Goal: Task Accomplishment & Management: Use online tool/utility

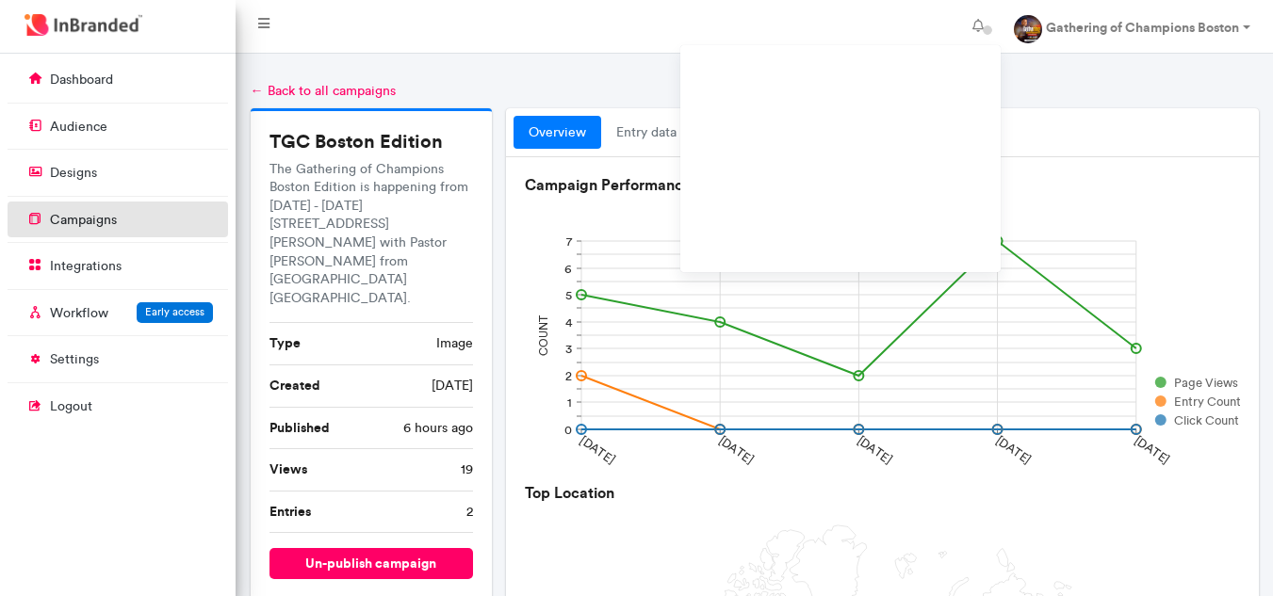
click at [122, 217] on link "campaigns" at bounding box center [118, 220] width 220 height 36
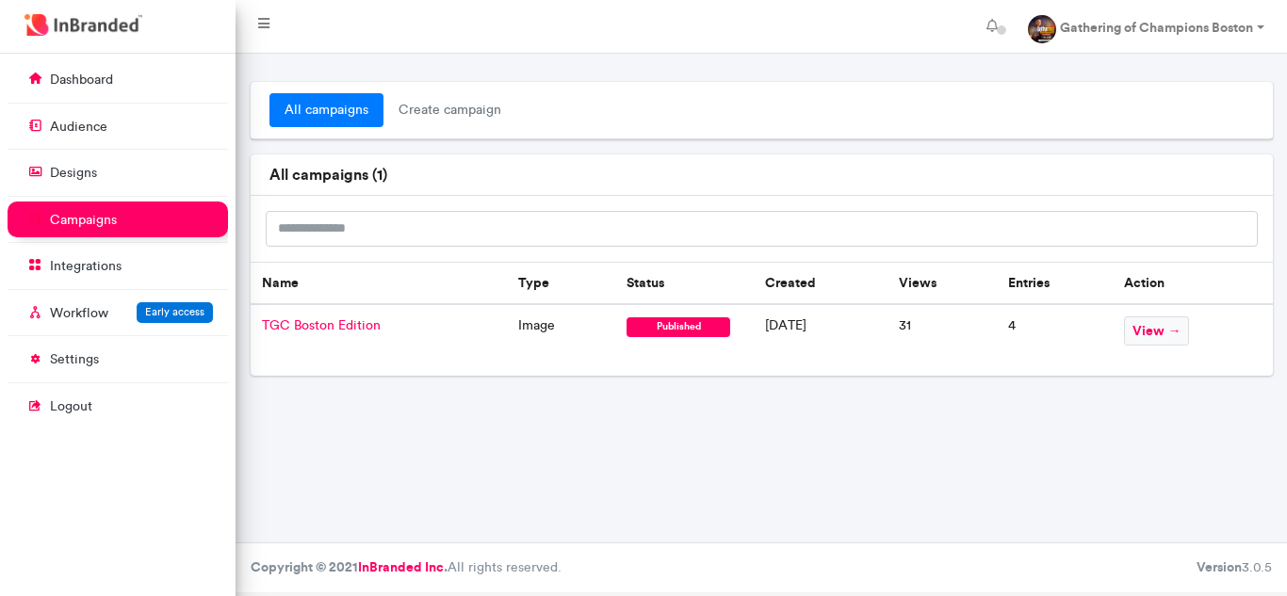
click at [349, 115] on link "all campaigns" at bounding box center [326, 110] width 114 height 34
click at [89, 171] on p "designs" at bounding box center [73, 173] width 47 height 19
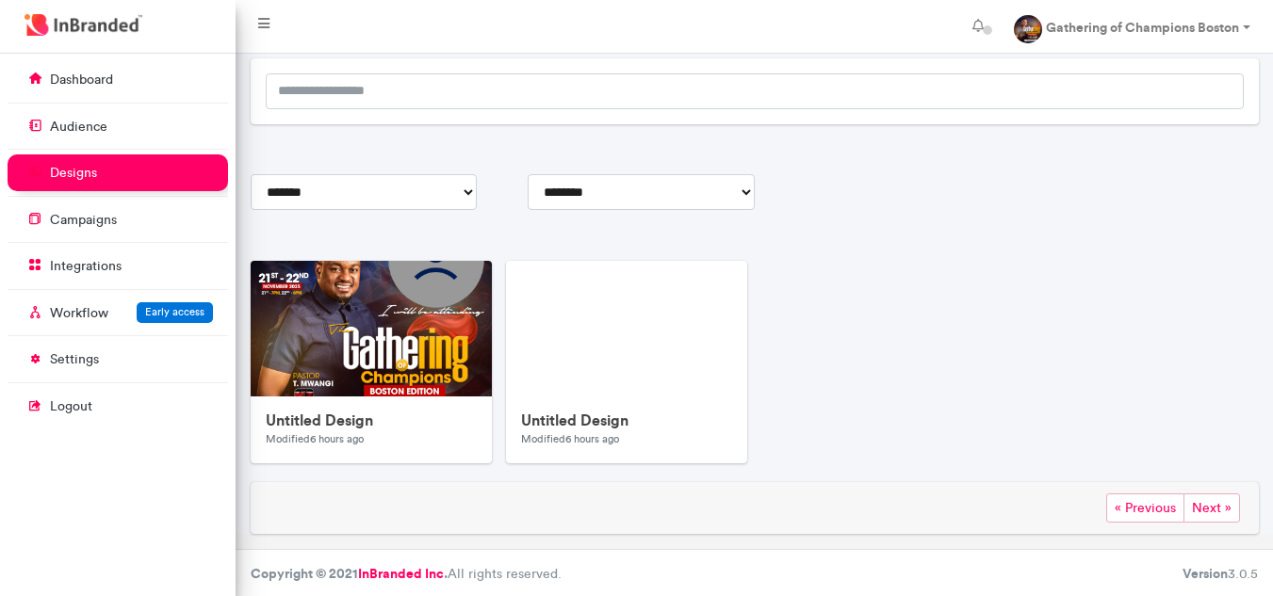
scroll to position [146, 0]
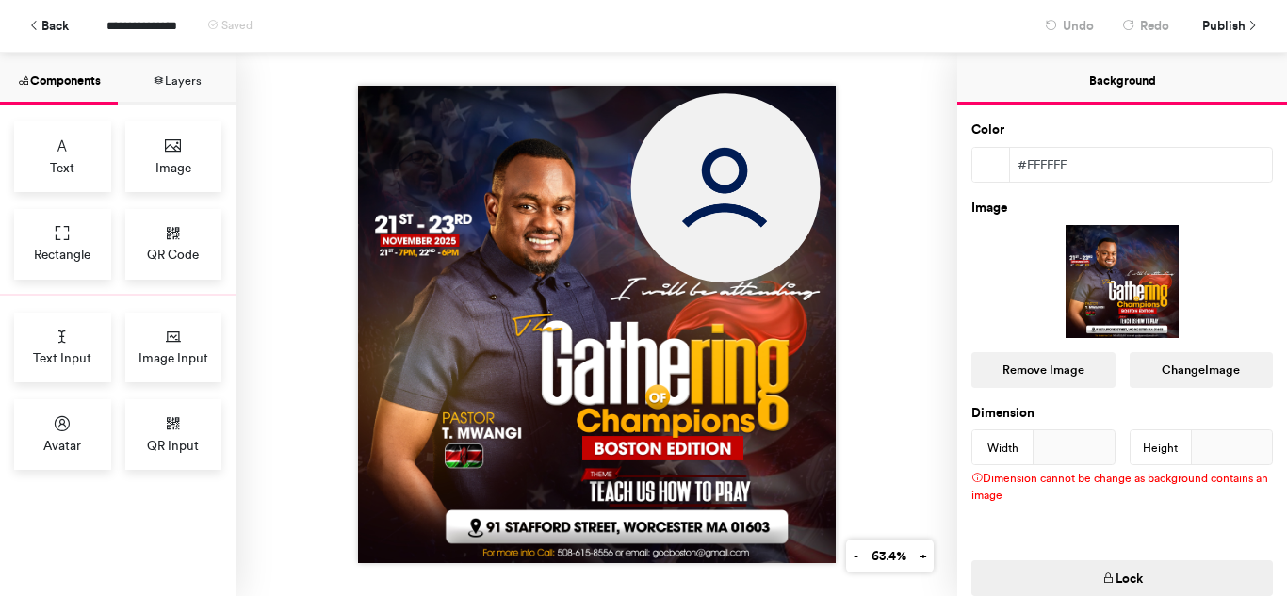
click at [676, 410] on img at bounding box center [597, 325] width 478 height 478
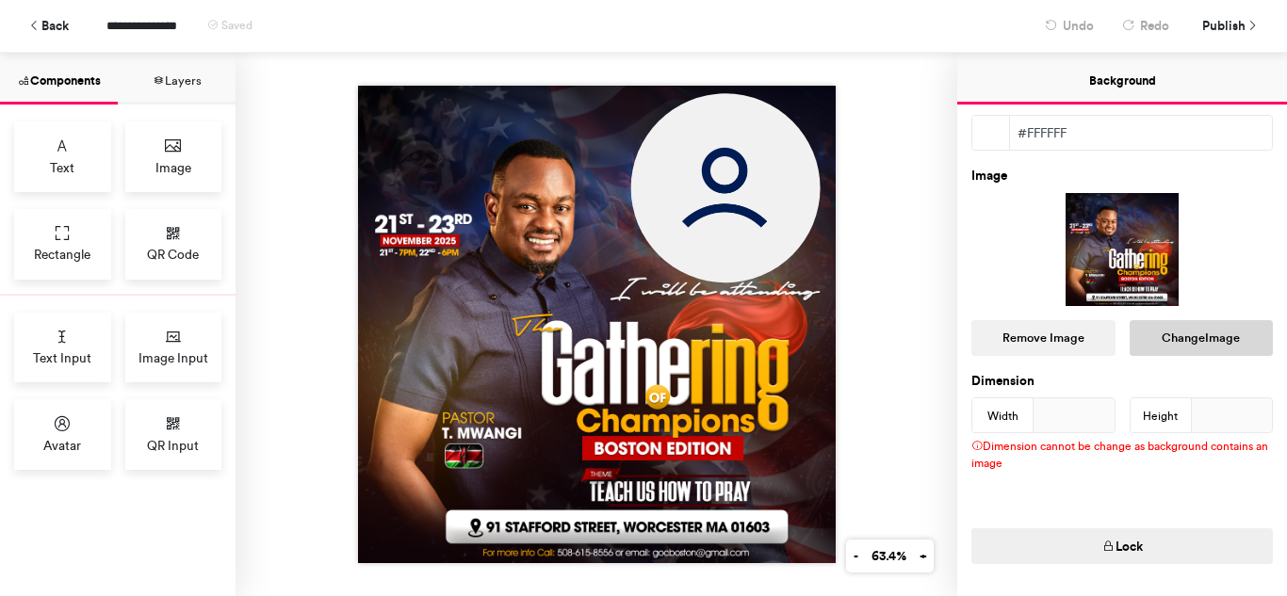
click at [1194, 338] on button "Change Image" at bounding box center [1201, 338] width 144 height 36
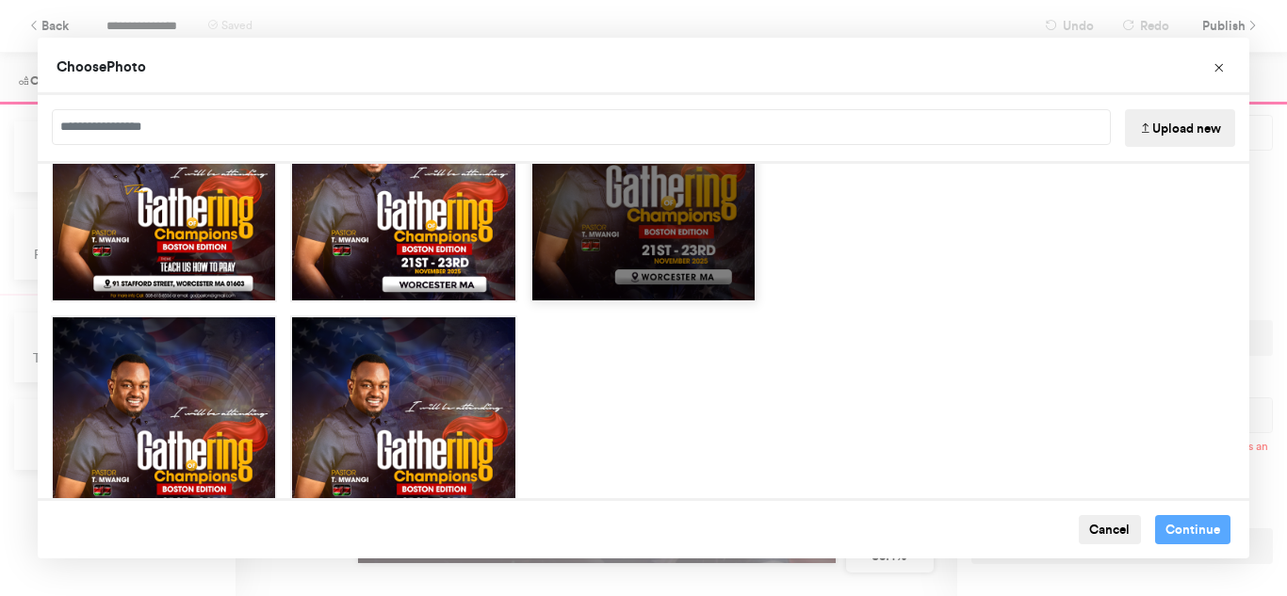
scroll to position [0, 0]
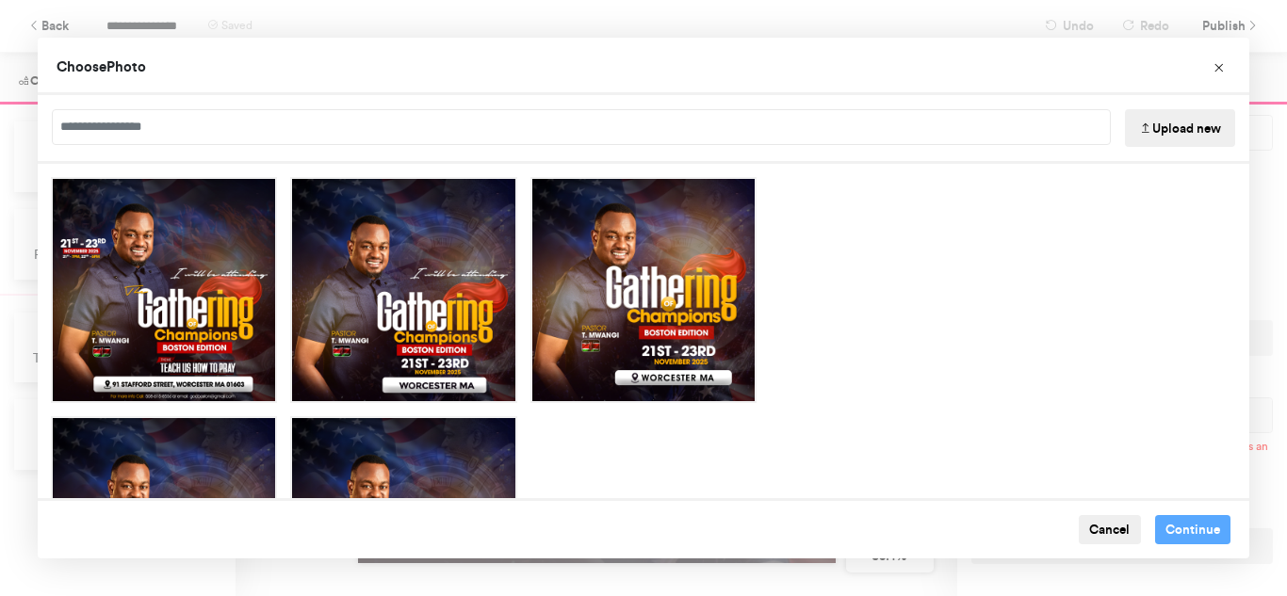
click at [1191, 125] on button "Upload new" at bounding box center [1180, 128] width 110 height 38
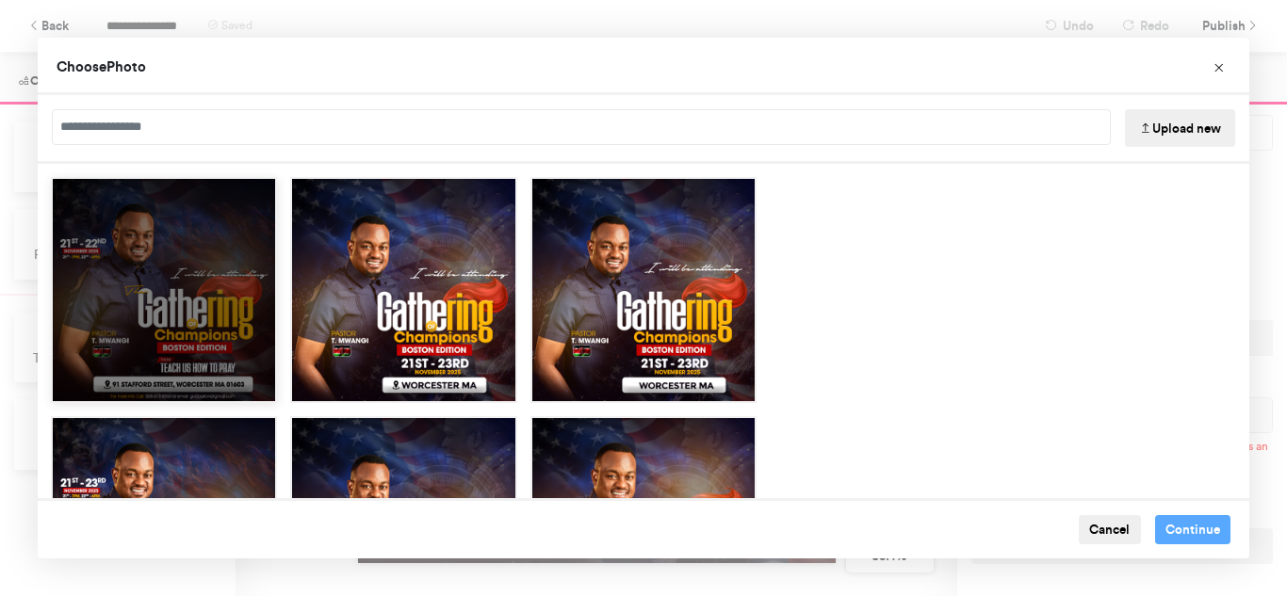
click at [120, 238] on div "Choose Image" at bounding box center [164, 290] width 226 height 226
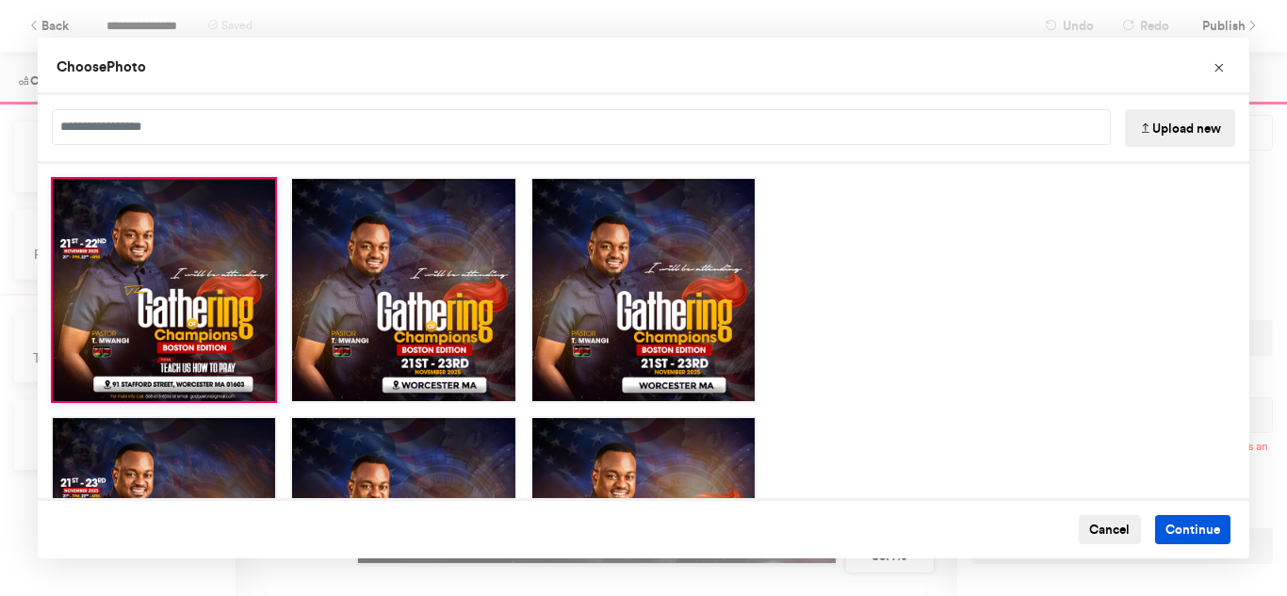
click at [1171, 533] on button "Continue" at bounding box center [1193, 530] width 76 height 30
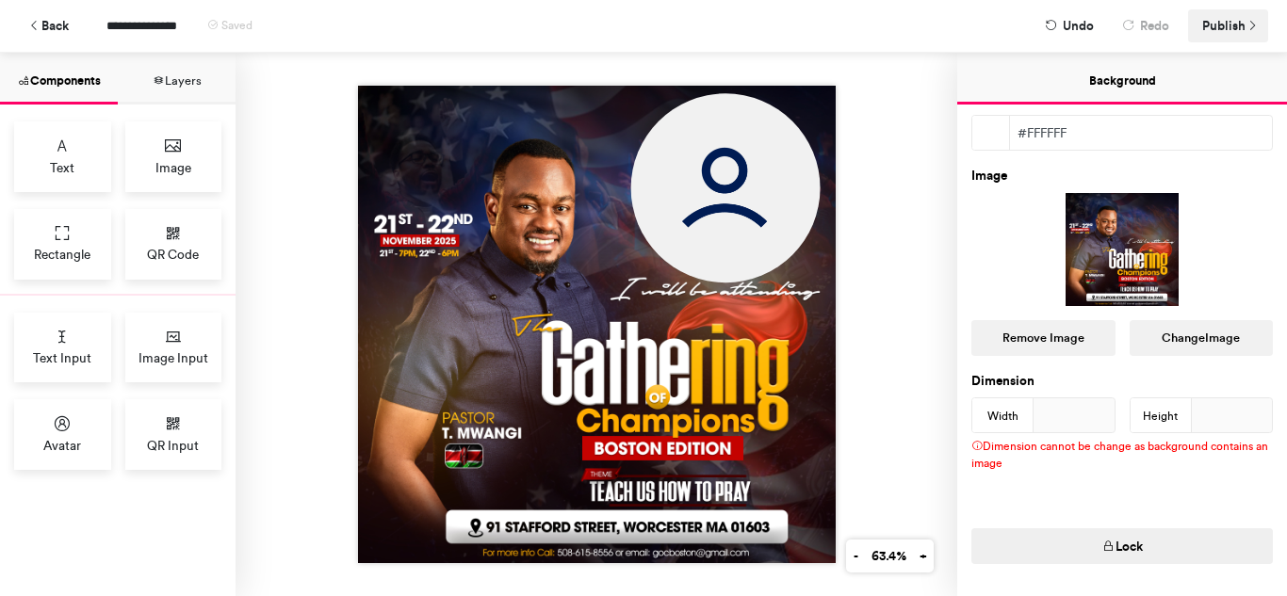
click at [1231, 31] on span "Publish" at bounding box center [1223, 25] width 43 height 33
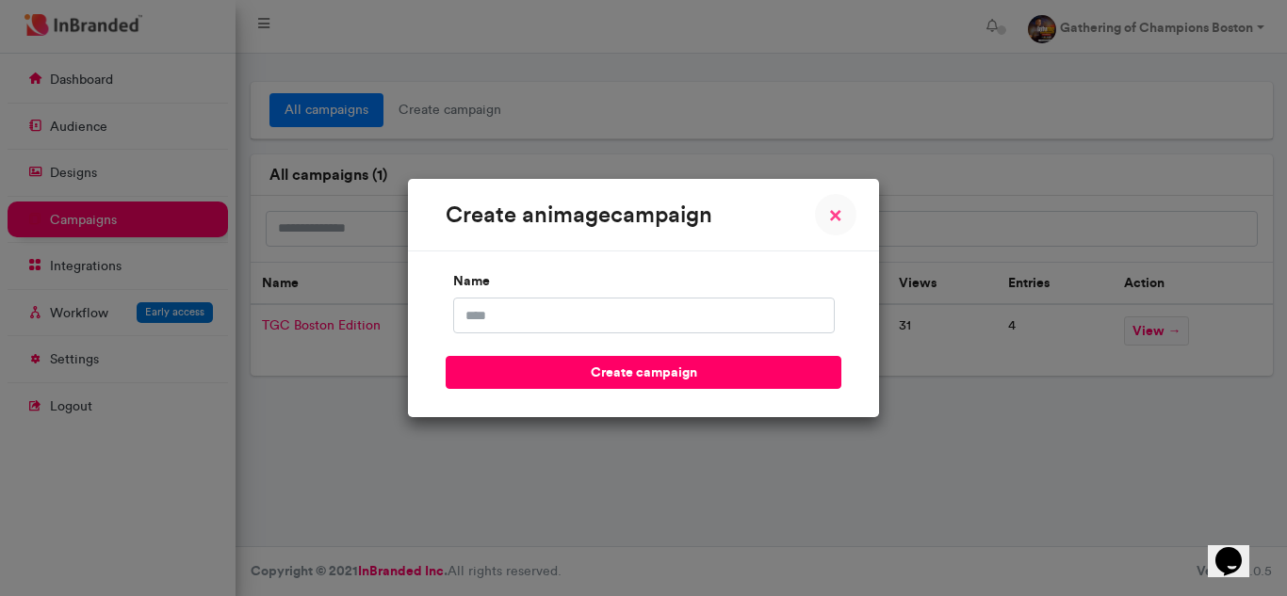
click at [837, 218] on span "×" at bounding box center [835, 214] width 13 height 23
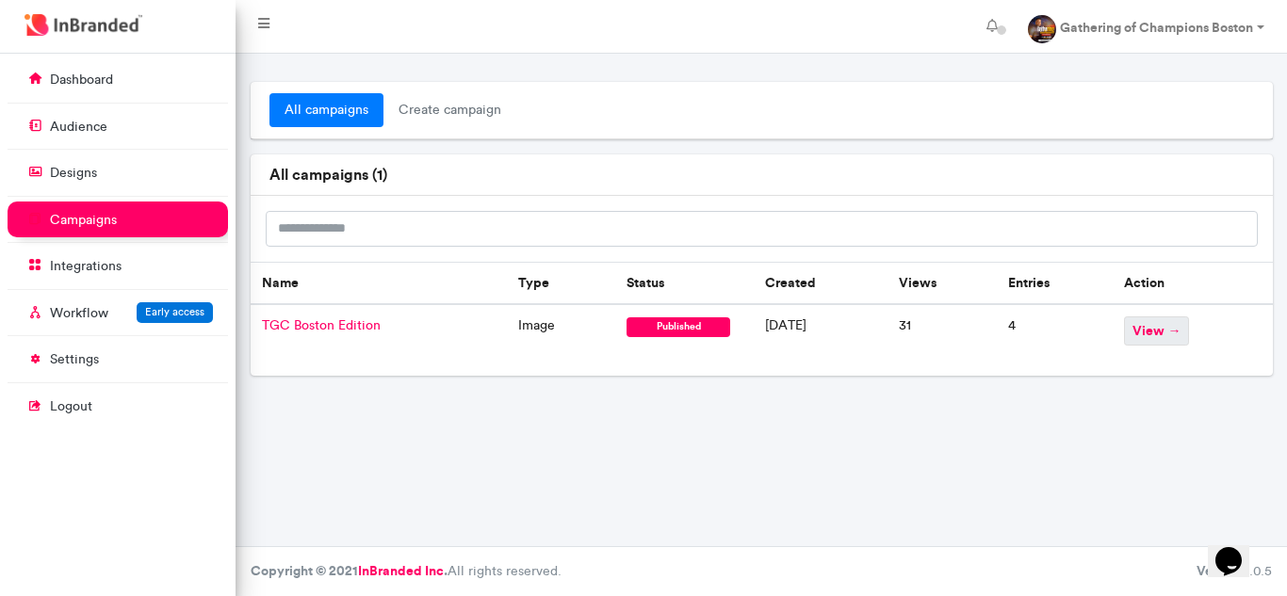
click at [1165, 331] on span "view →" at bounding box center [1156, 331] width 65 height 29
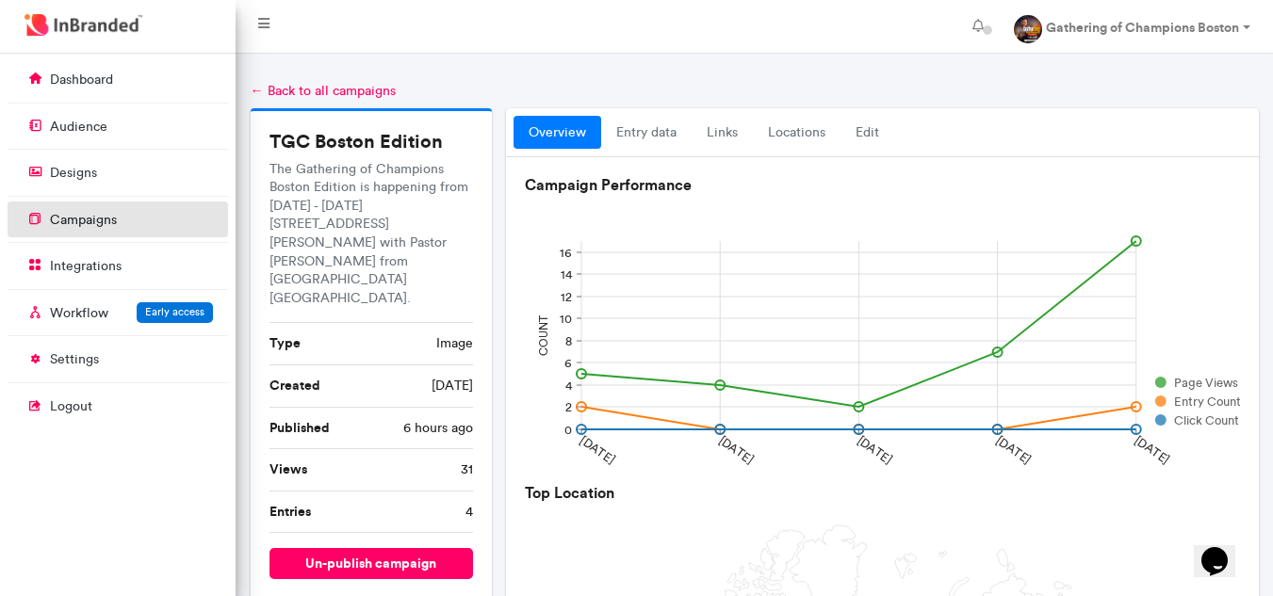
click at [157, 224] on link "campaigns" at bounding box center [118, 220] width 220 height 36
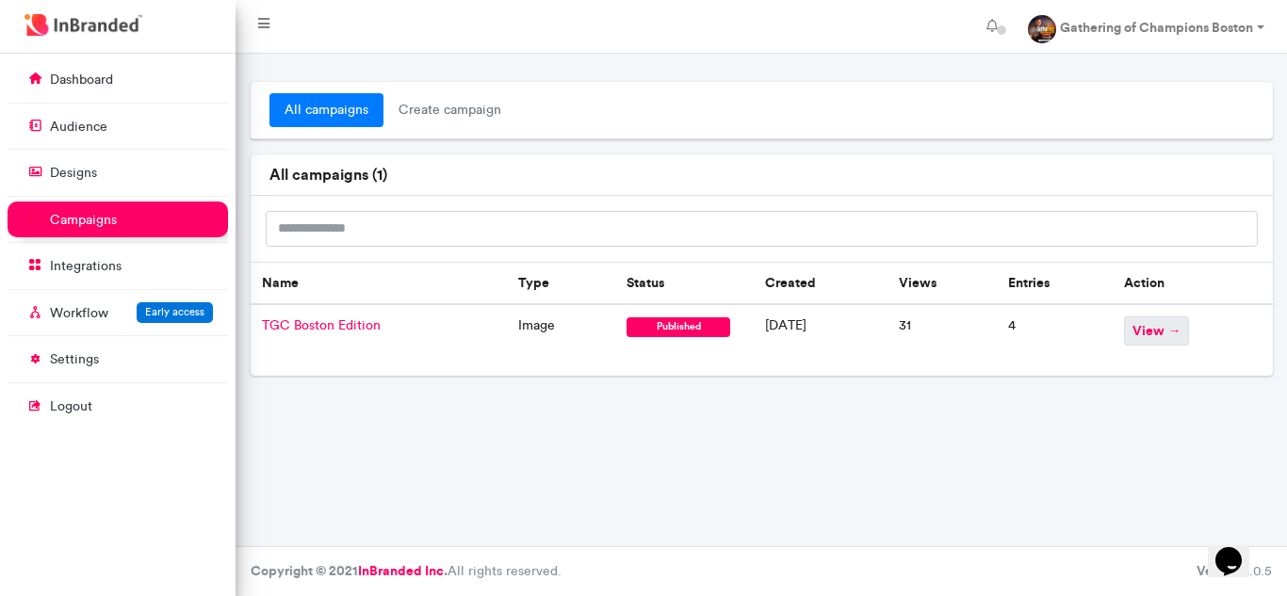
click at [1183, 327] on span "view →" at bounding box center [1156, 331] width 65 height 29
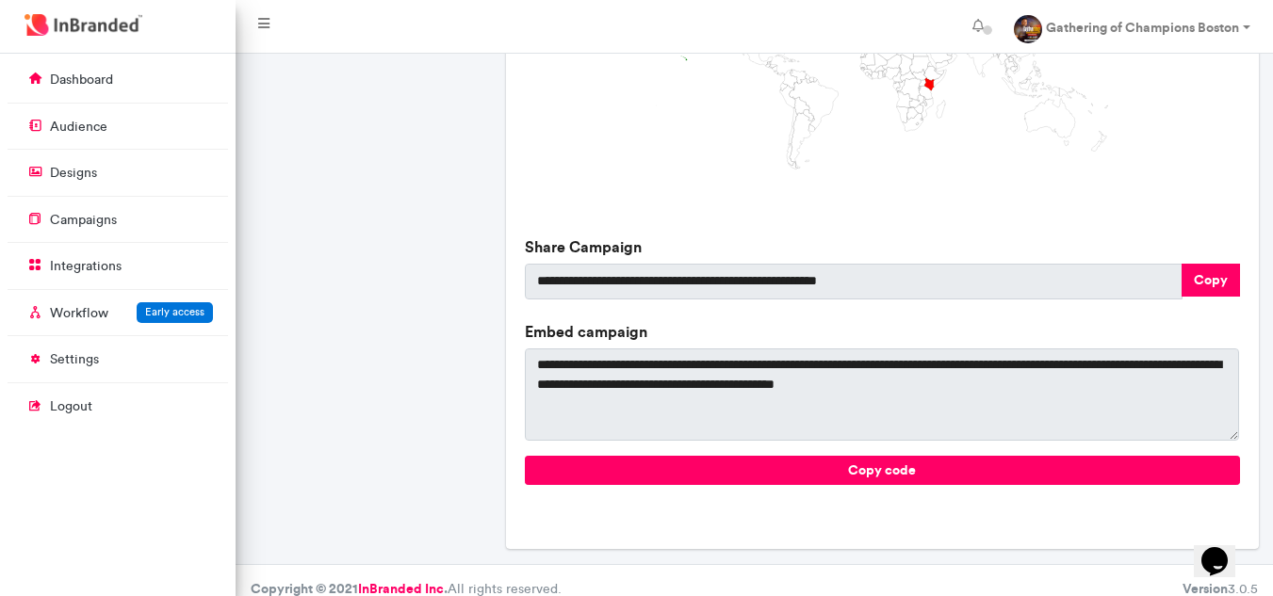
scroll to position [667, 0]
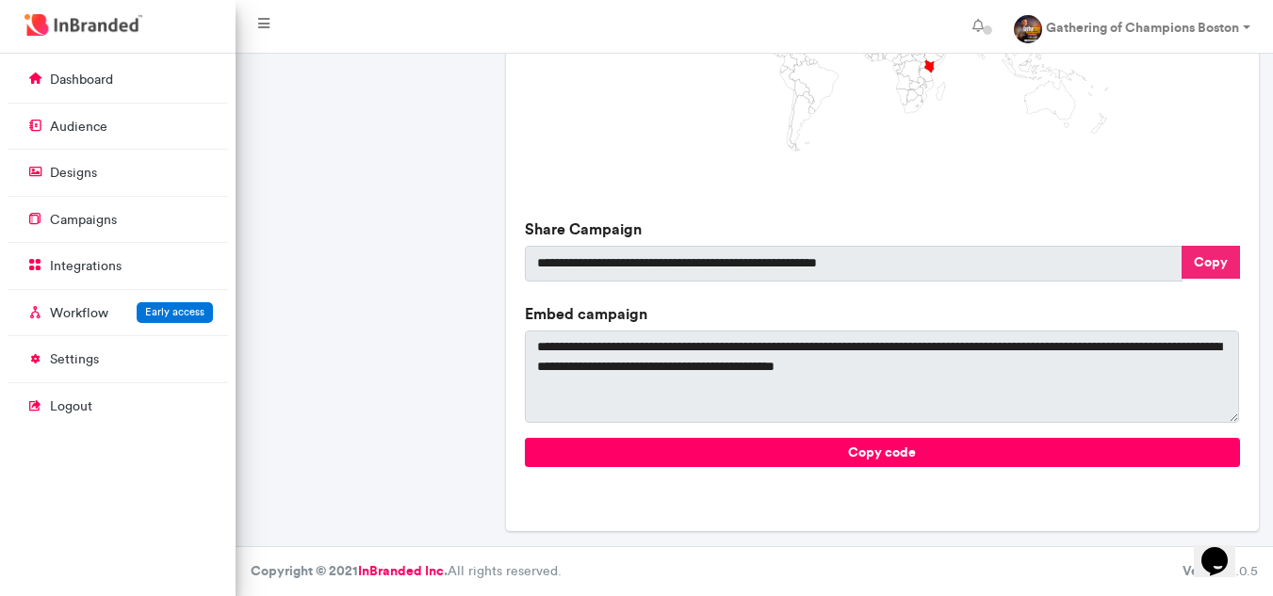
click at [1232, 266] on button "Copy" at bounding box center [1210, 262] width 58 height 33
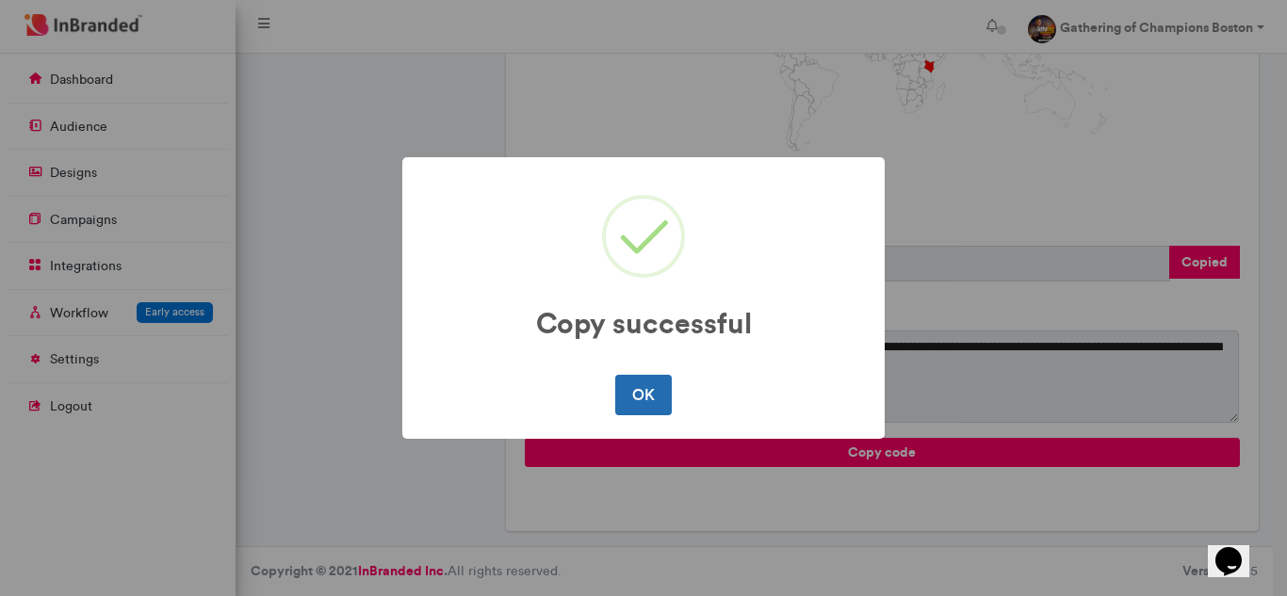
click at [660, 397] on button "OK" at bounding box center [643, 395] width 56 height 40
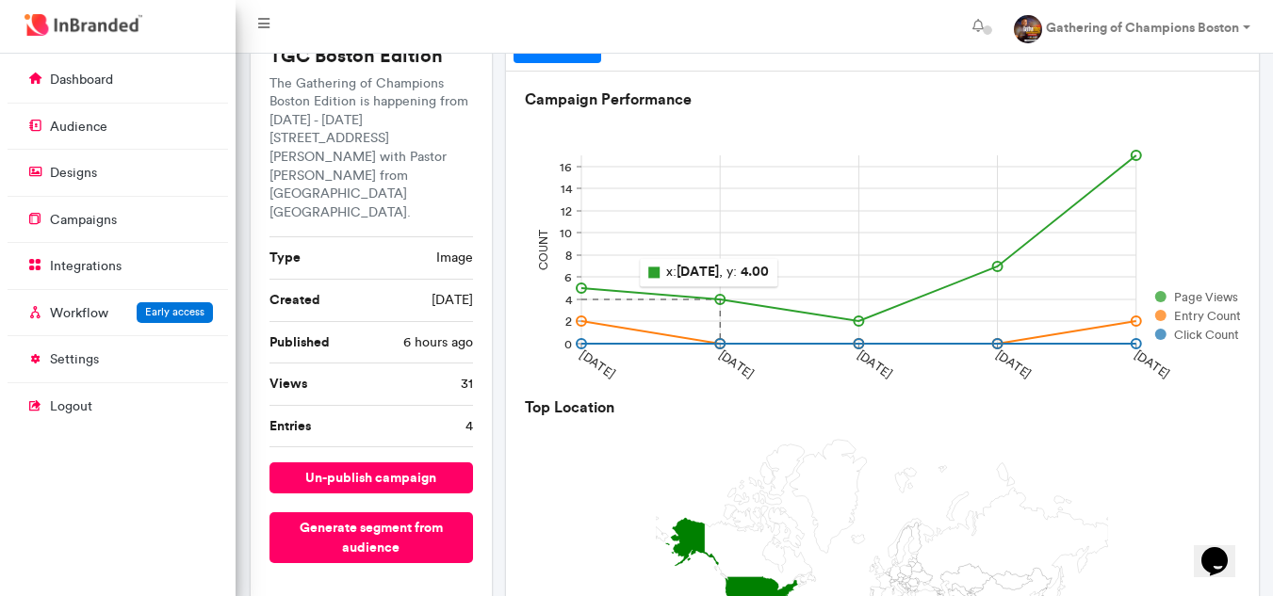
scroll to position [0, 0]
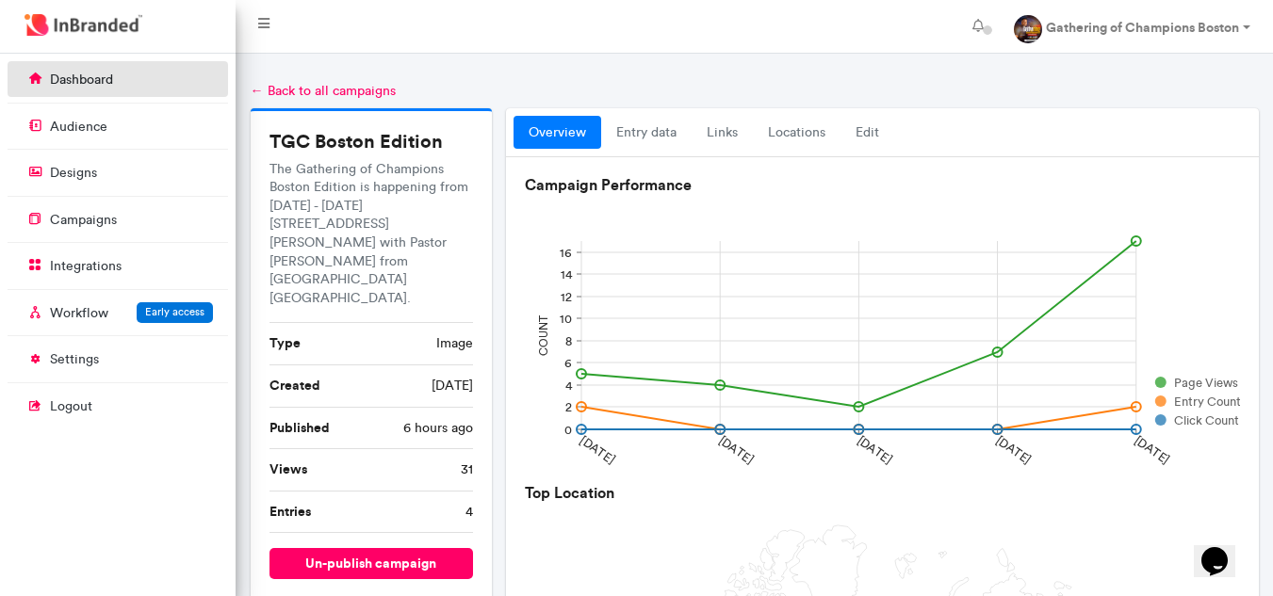
click at [137, 87] on link "dashboard" at bounding box center [118, 79] width 220 height 36
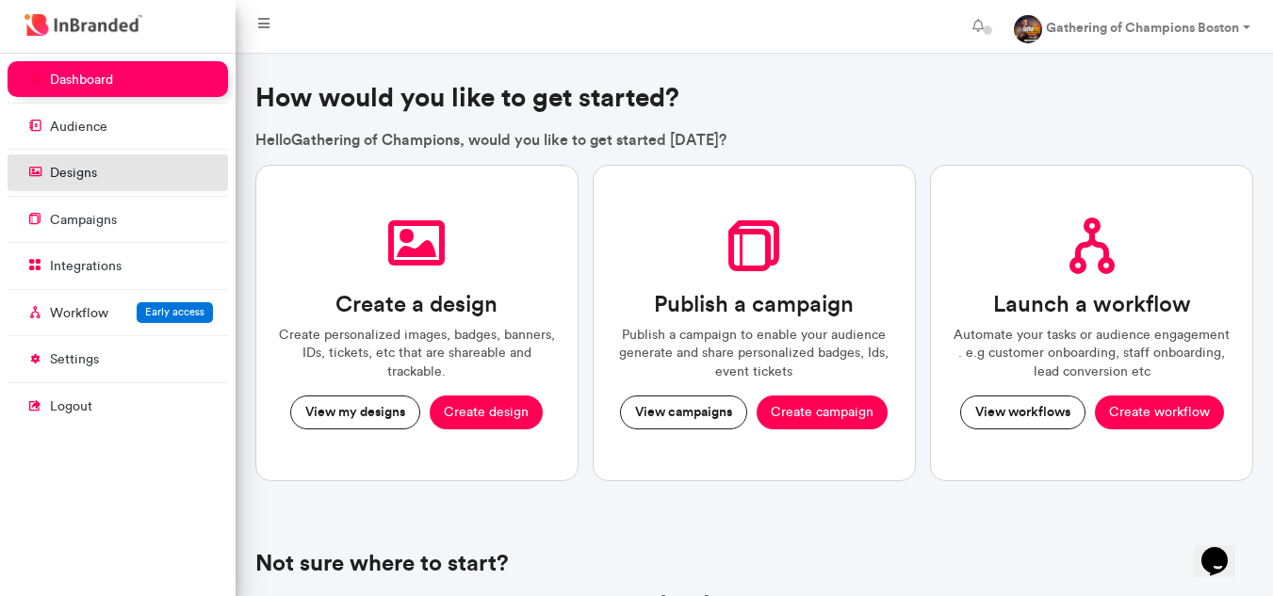
click at [127, 171] on link "designs" at bounding box center [118, 172] width 220 height 36
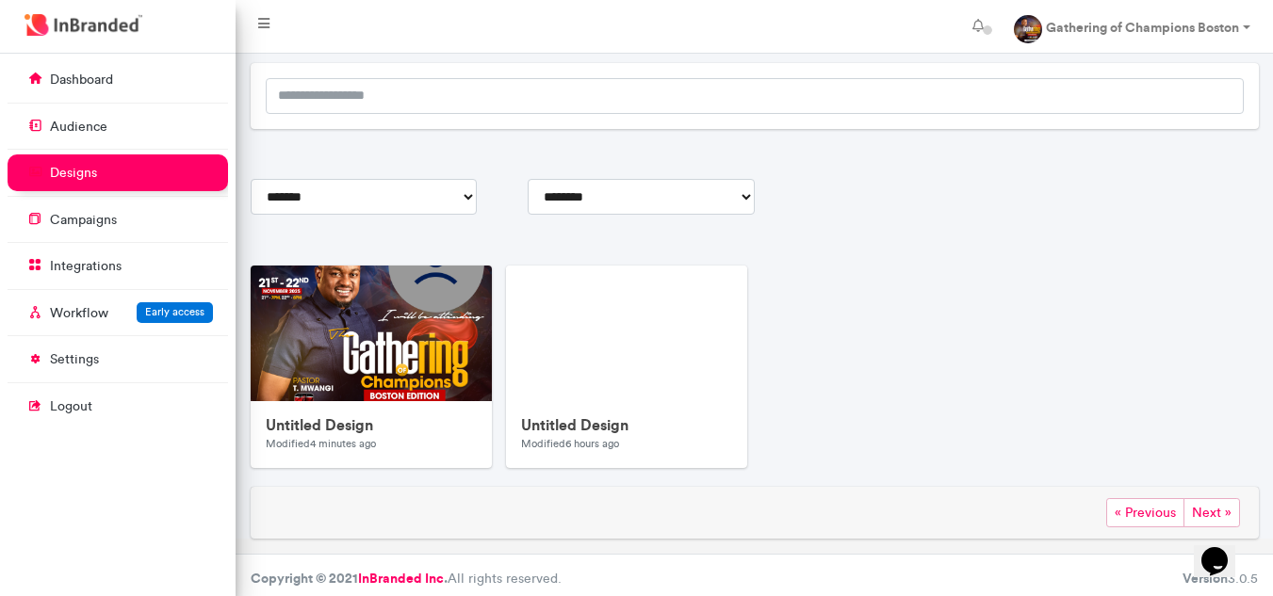
scroll to position [146, 0]
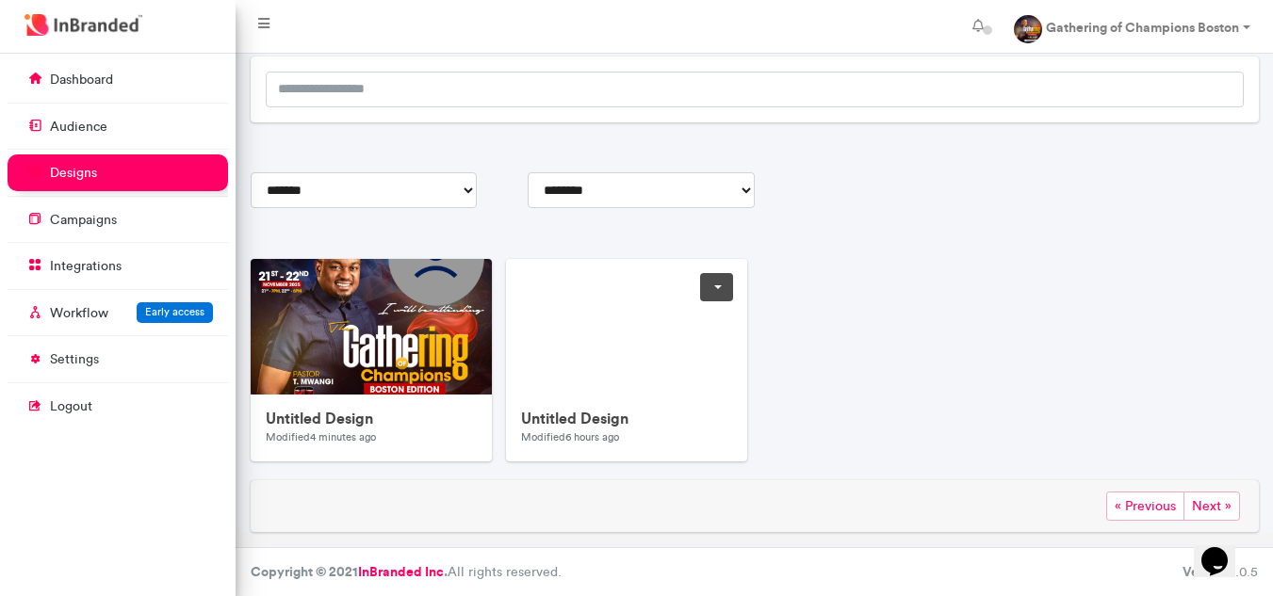
click at [721, 286] on link at bounding box center [716, 287] width 33 height 28
click at [632, 399] on span "Delete" at bounding box center [657, 395] width 149 height 30
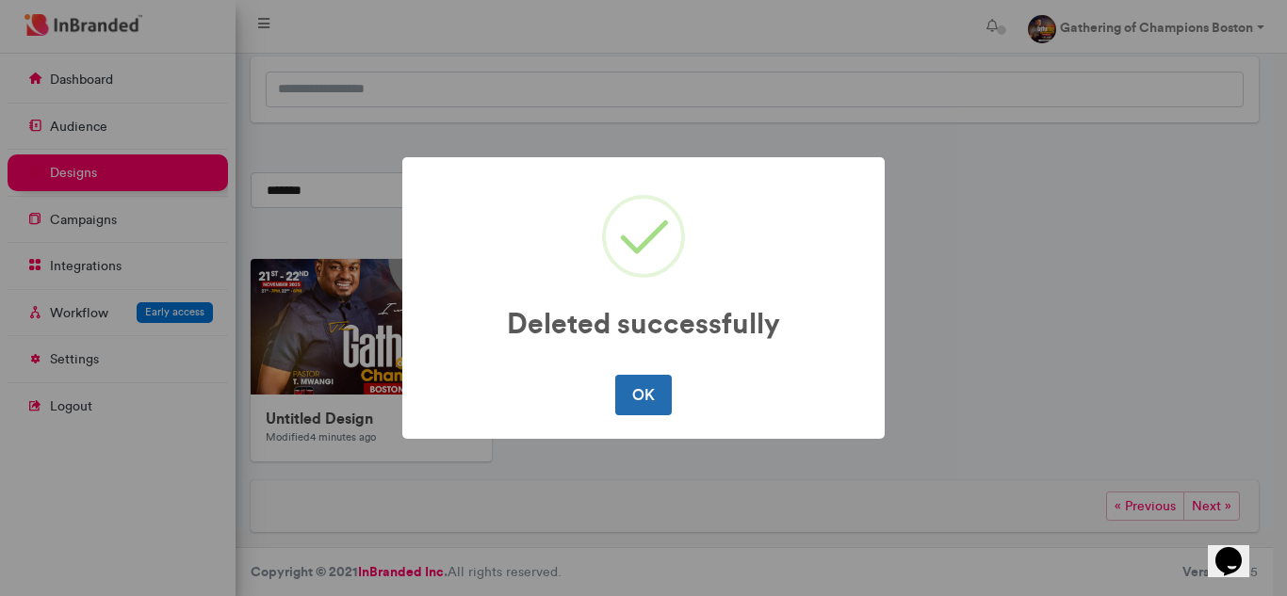
click at [633, 391] on button "OK" at bounding box center [643, 395] width 56 height 40
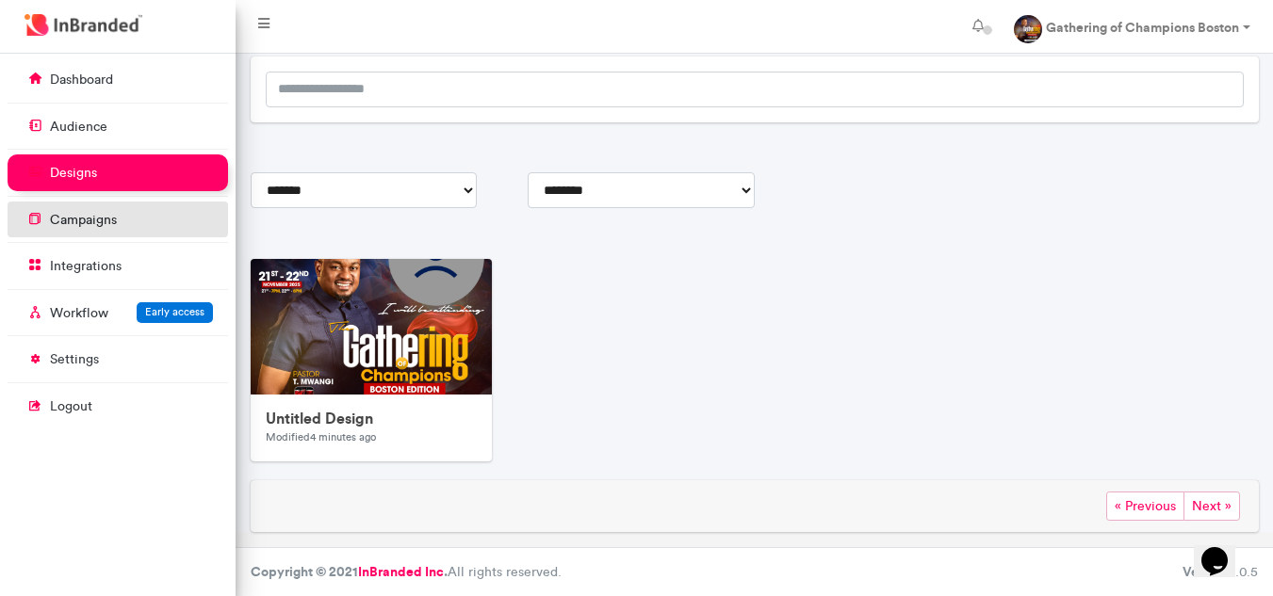
click at [119, 212] on link "campaigns" at bounding box center [118, 220] width 220 height 36
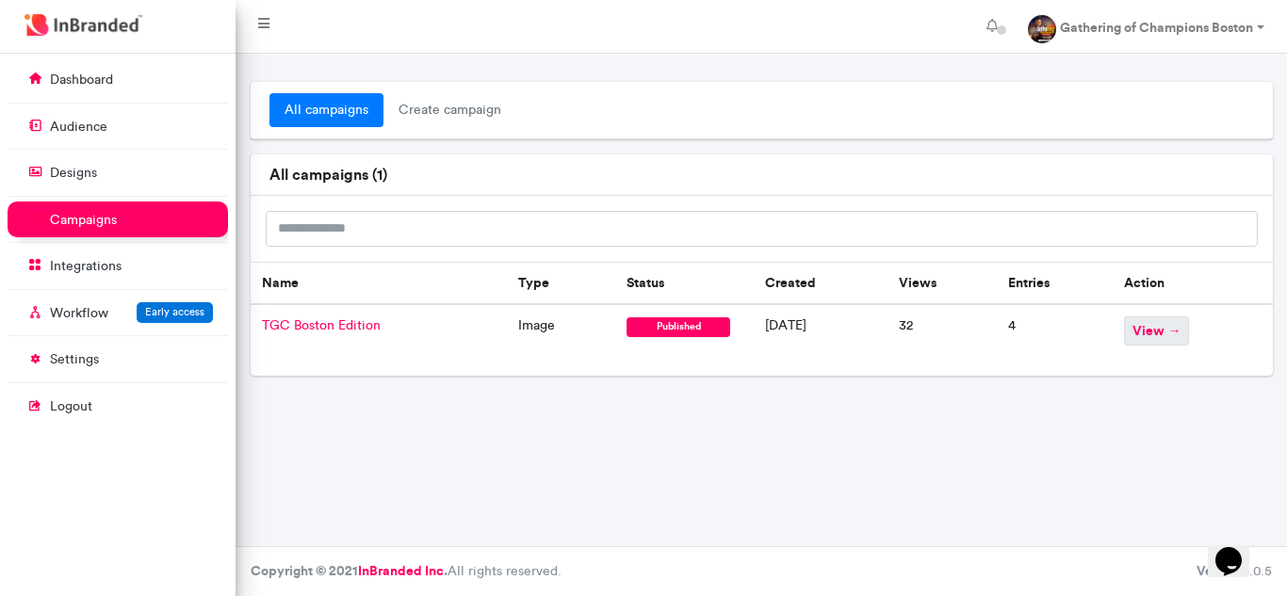
click at [1184, 328] on span "view →" at bounding box center [1156, 331] width 65 height 29
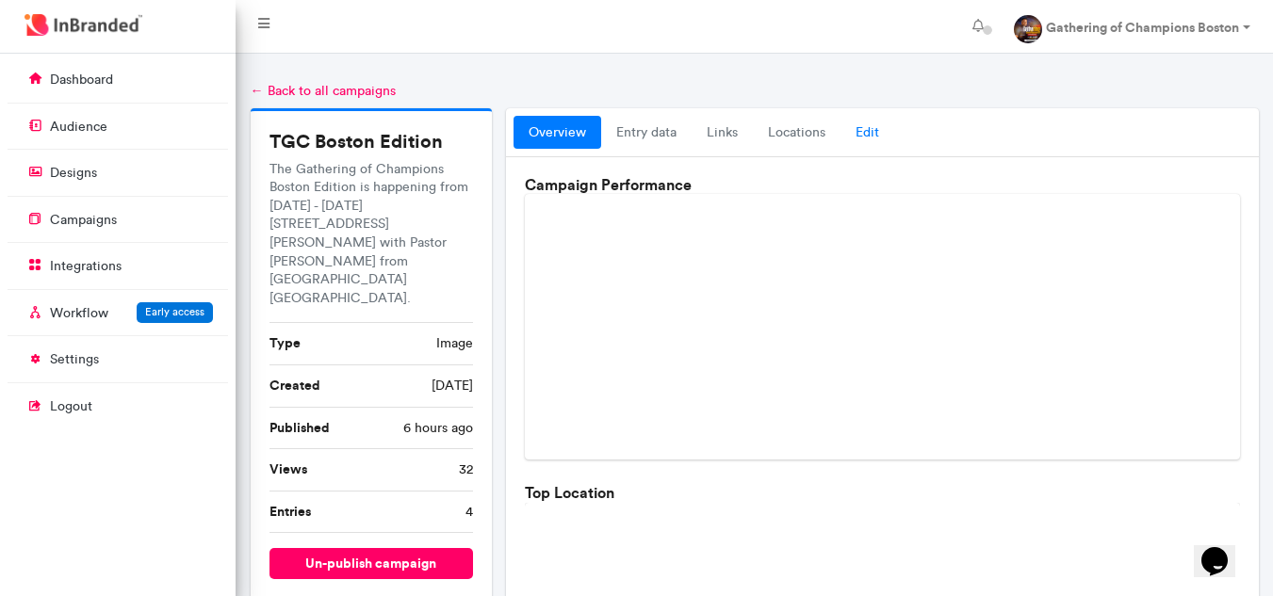
click at [875, 137] on link "Edit" at bounding box center [867, 133] width 54 height 34
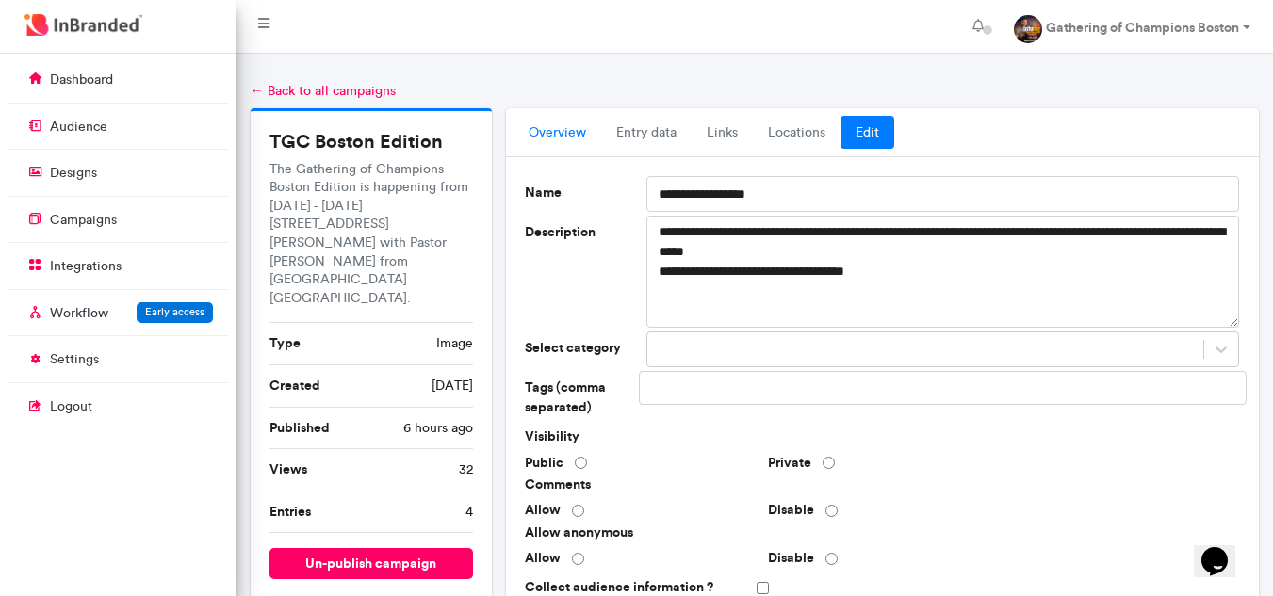
drag, startPoint x: 569, startPoint y: 130, endPoint x: 579, endPoint y: 137, distance: 12.3
click at [569, 130] on link "overview" at bounding box center [557, 133] width 88 height 34
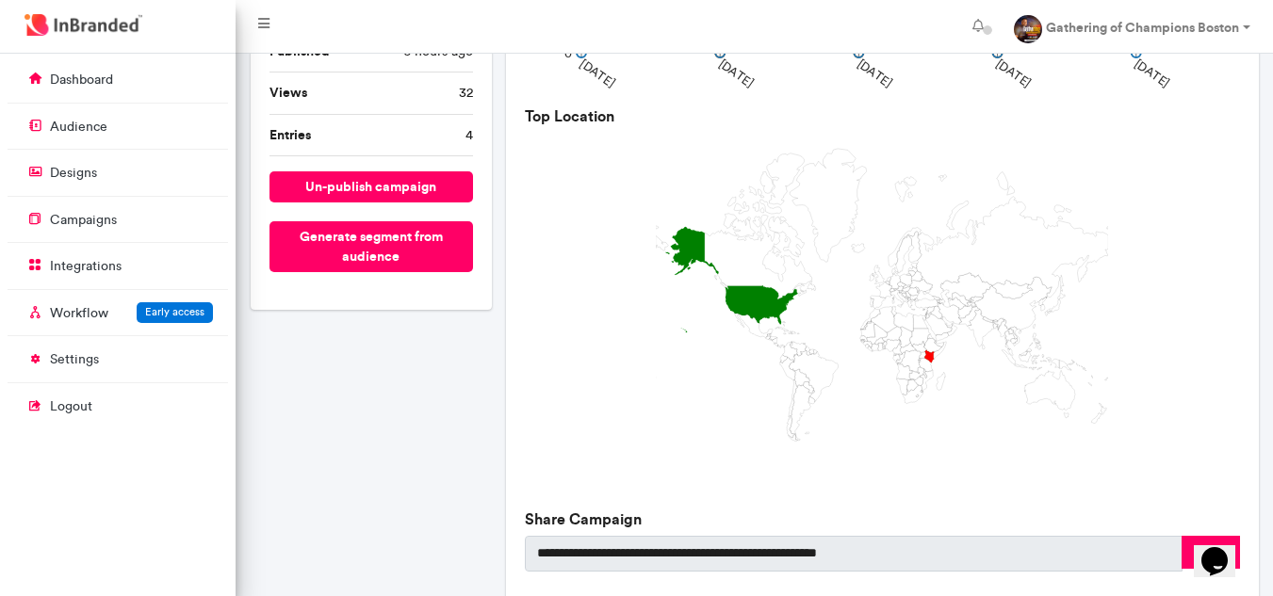
scroll to position [667, 0]
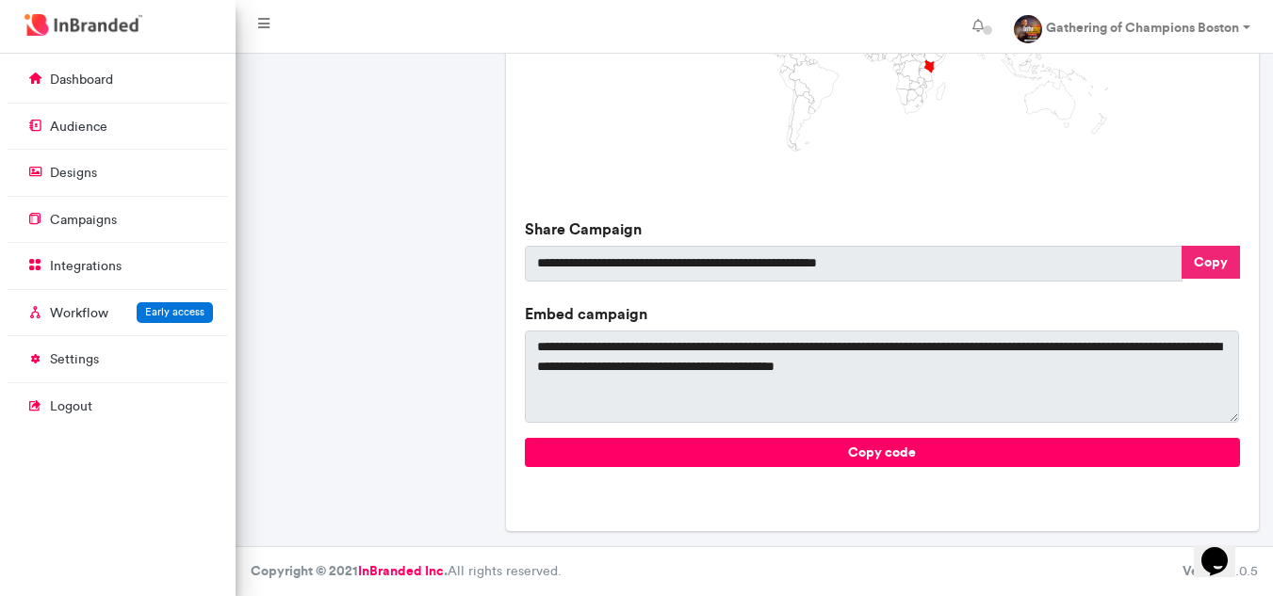
click at [1213, 268] on button "Copy" at bounding box center [1210, 262] width 58 height 33
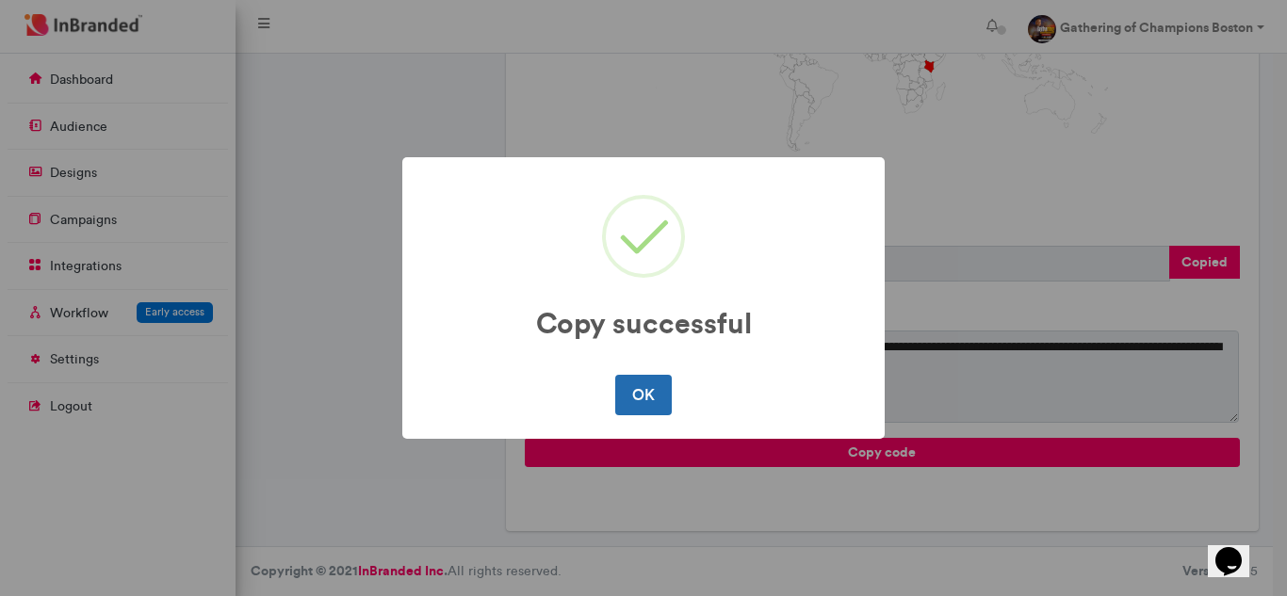
click at [635, 389] on button "OK" at bounding box center [643, 395] width 56 height 40
